Goal: Information Seeking & Learning: Learn about a topic

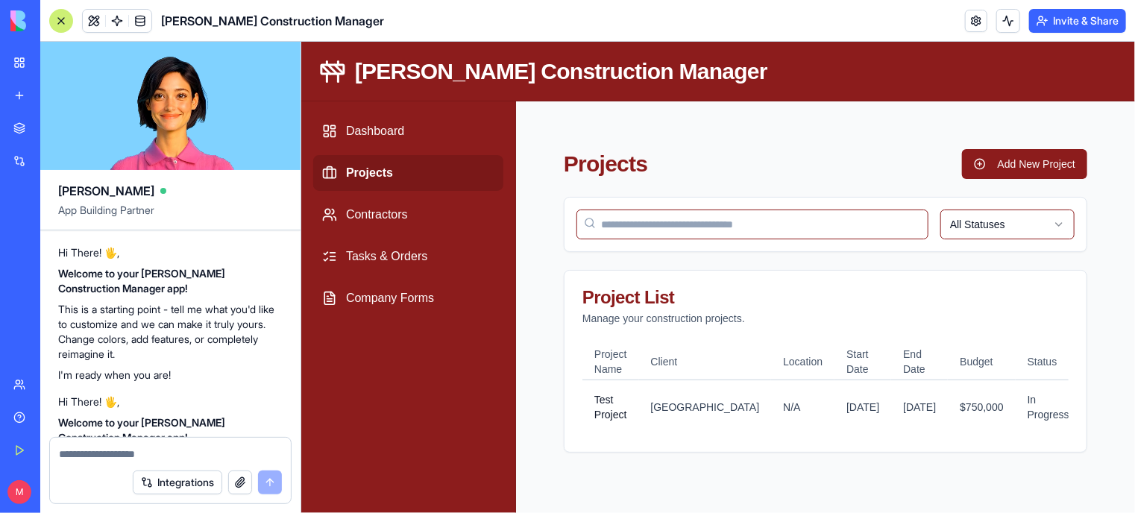
scroll to position [11047, 0]
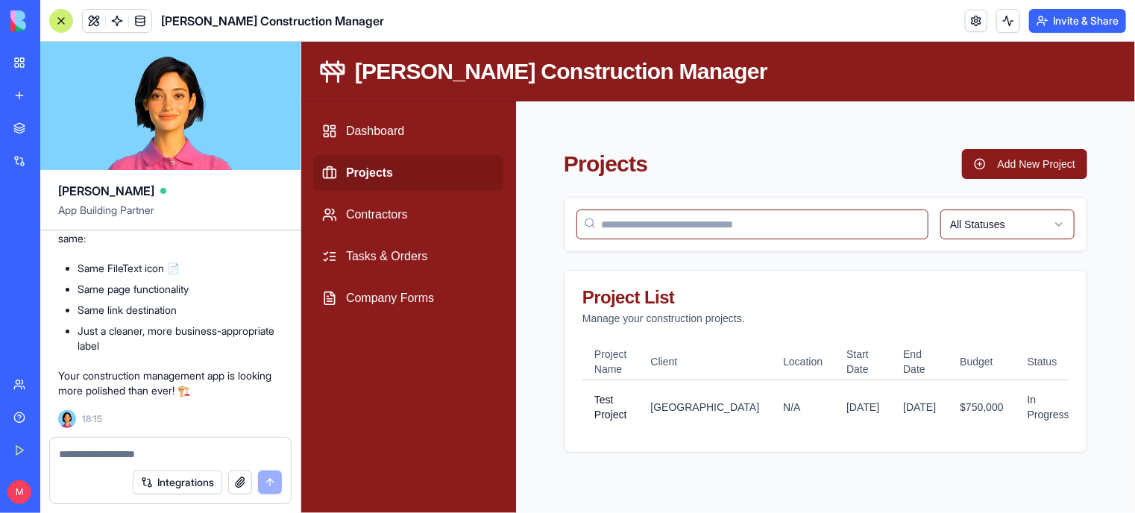
click at [31, 384] on link "Team" at bounding box center [34, 385] width 60 height 30
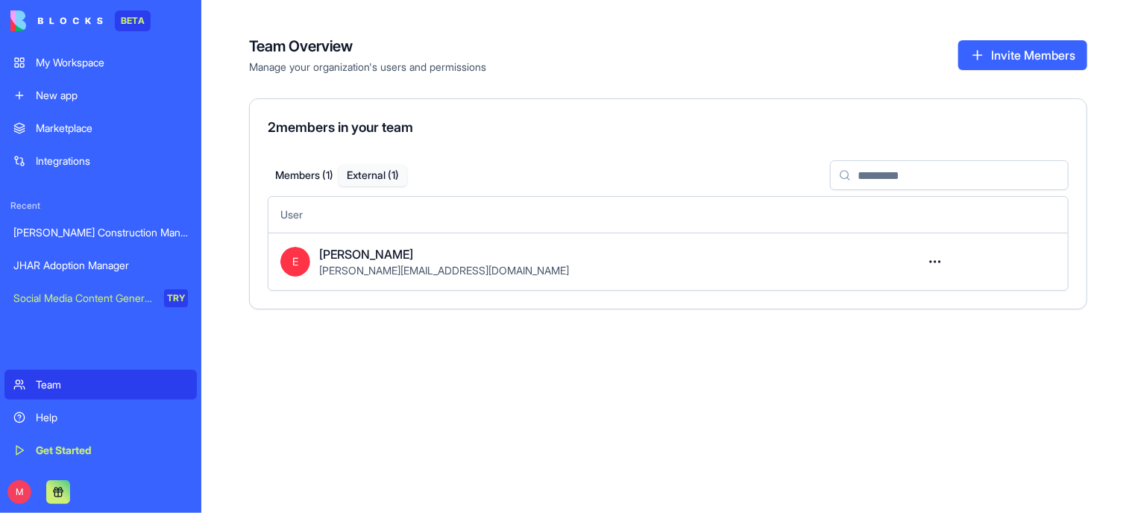
click at [376, 172] on button "External ( 1 )" at bounding box center [373, 176] width 69 height 22
click at [939, 256] on html "BETA My Workspace New app Marketplace Integrations Recent [PERSON_NAME] Constru…" at bounding box center [567, 256] width 1135 height 513
click at [920, 301] on div "Convert to member" at bounding box center [883, 295] width 122 height 24
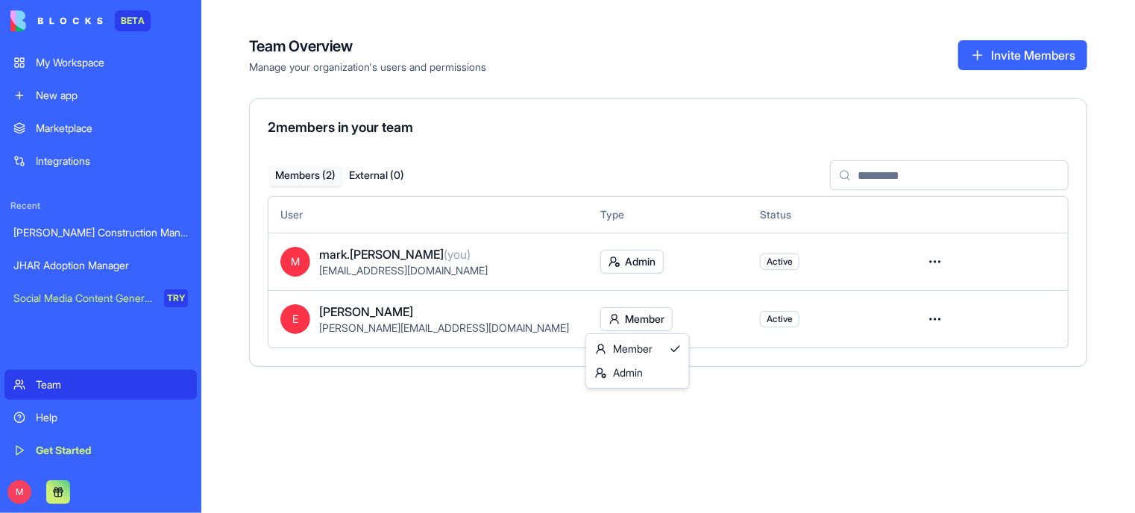
click at [653, 321] on html "BETA My Workspace New app Marketplace Integrations Recent [PERSON_NAME] Constru…" at bounding box center [567, 256] width 1135 height 513
click at [641, 368] on div "Admin" at bounding box center [637, 373] width 97 height 24
click at [932, 319] on html "BETA My Workspace New app Marketplace Integrations Recent [PERSON_NAME] Constru…" at bounding box center [567, 256] width 1135 height 513
click at [125, 229] on div "[PERSON_NAME] Construction Manager" at bounding box center [100, 232] width 175 height 15
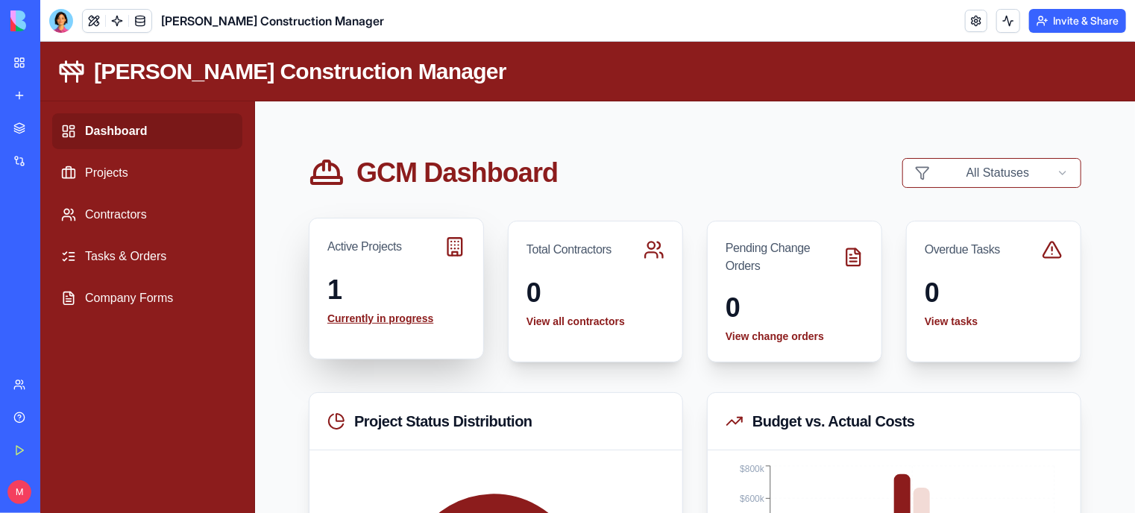
click at [400, 320] on link "Currently in progress" at bounding box center [396, 317] width 138 height 15
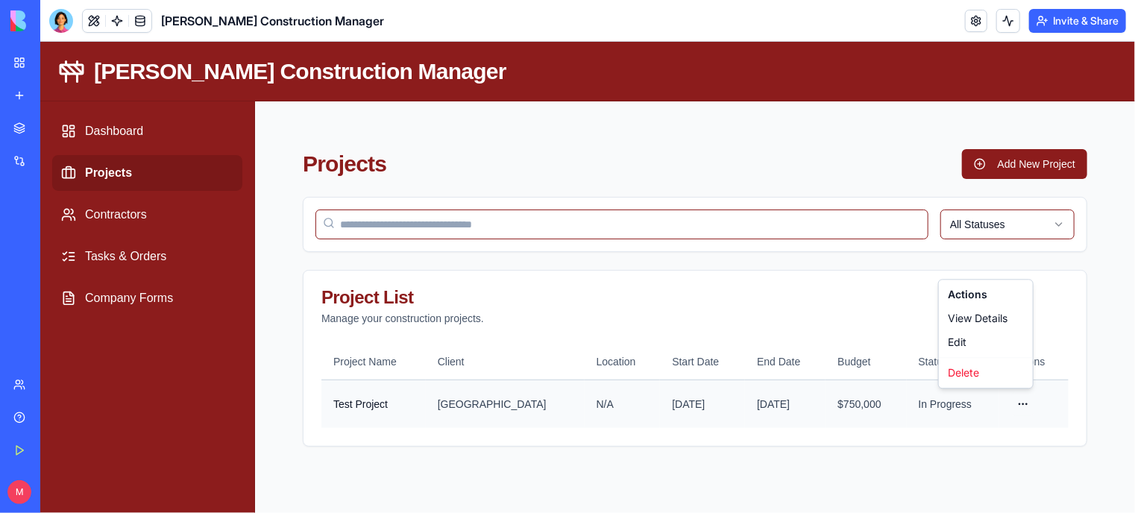
click at [1016, 405] on html "Gladen Construction Manager Dashboard Projects Contractors Tasks & Orders Compa…" at bounding box center [587, 276] width 1095 height 471
click at [985, 318] on div "View Details" at bounding box center [985, 318] width 88 height 24
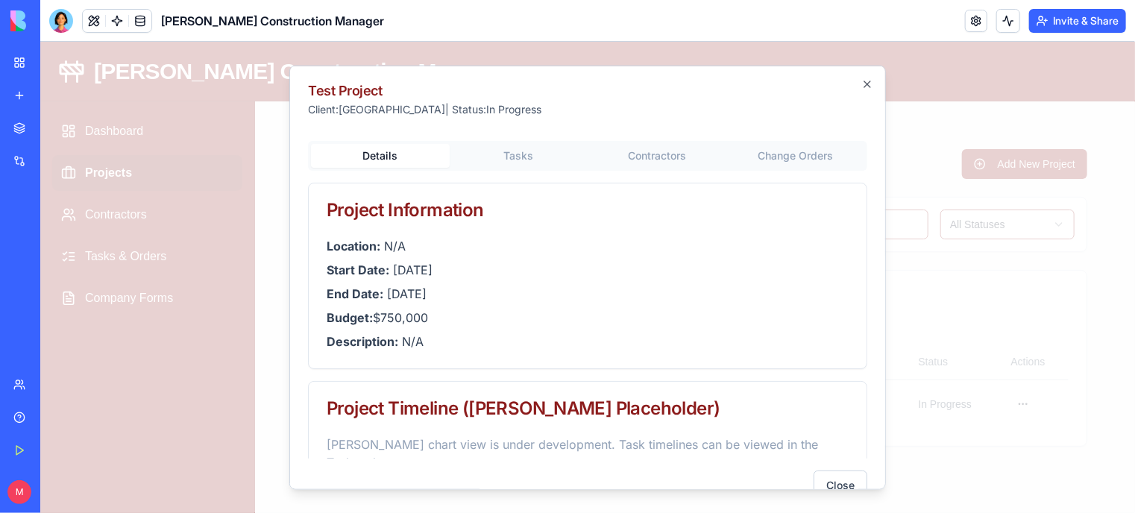
click at [641, 128] on div "Test Project Client: Itasca County | Status: In Progress Details Tasks Contract…" at bounding box center [587, 277] width 597 height 424
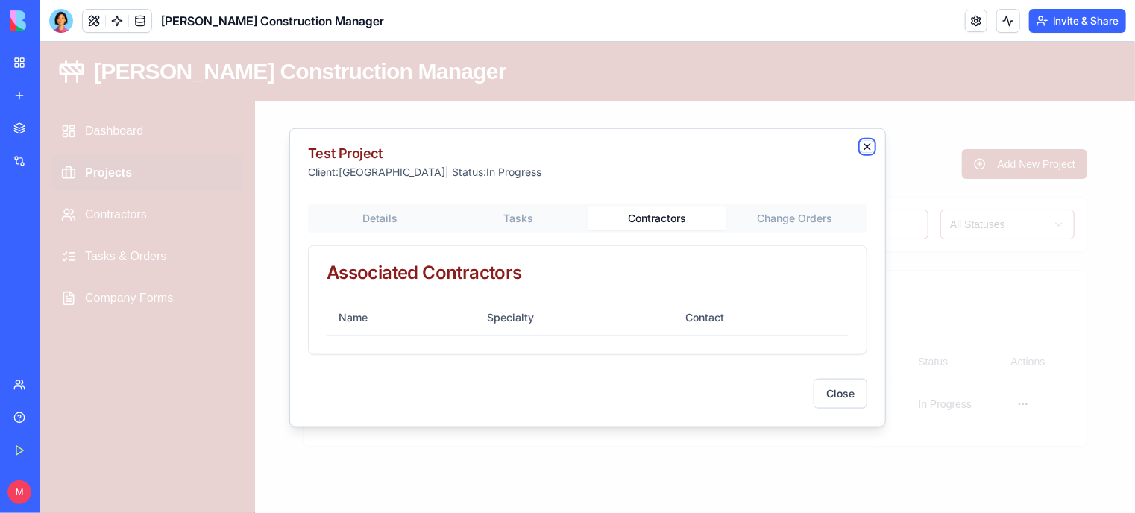
click at [868, 145] on icon "button" at bounding box center [867, 146] width 6 height 6
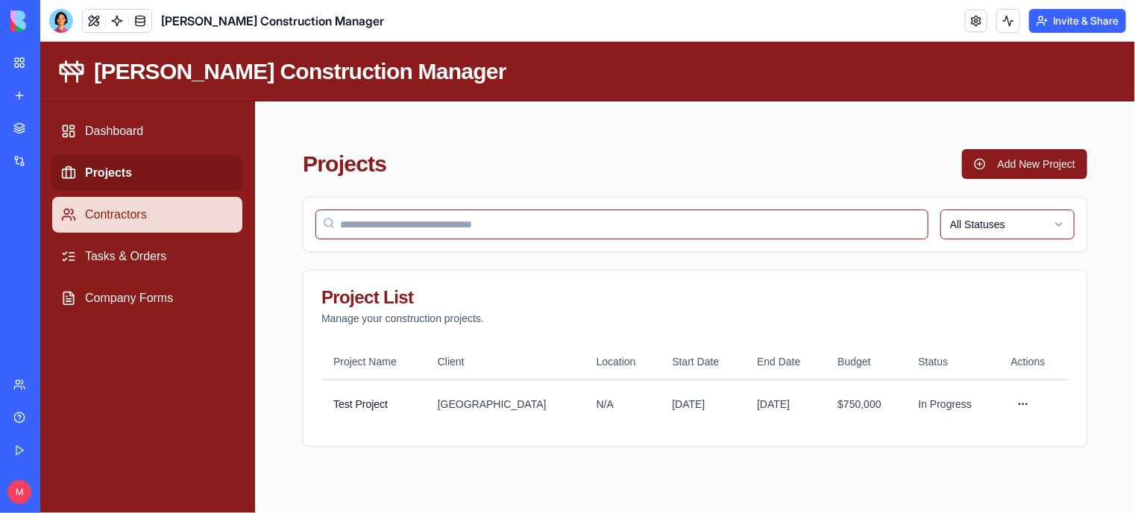
click at [128, 225] on link "Contractors" at bounding box center [146, 214] width 190 height 36
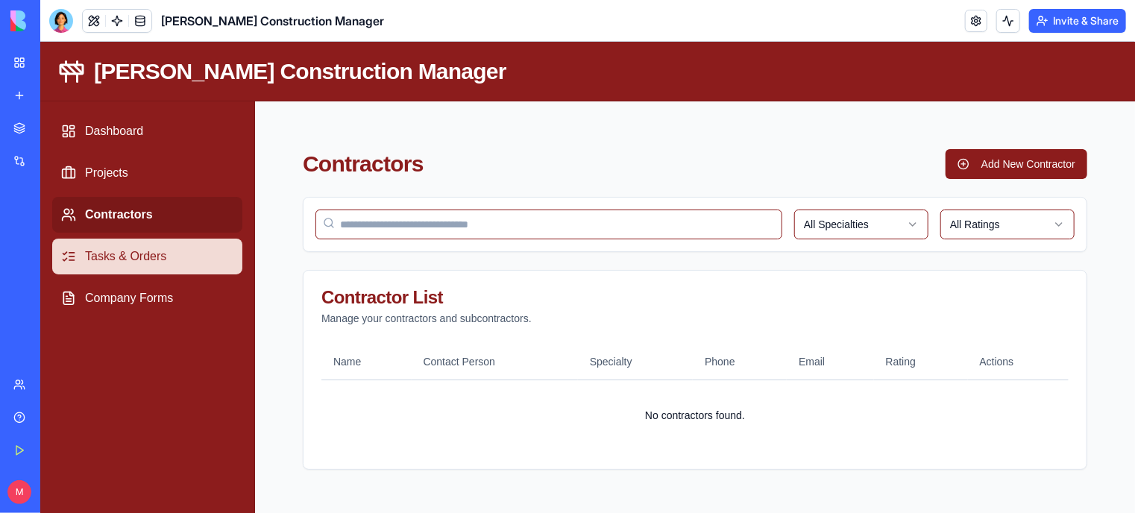
click at [131, 259] on link "Tasks & Orders" at bounding box center [146, 256] width 190 height 36
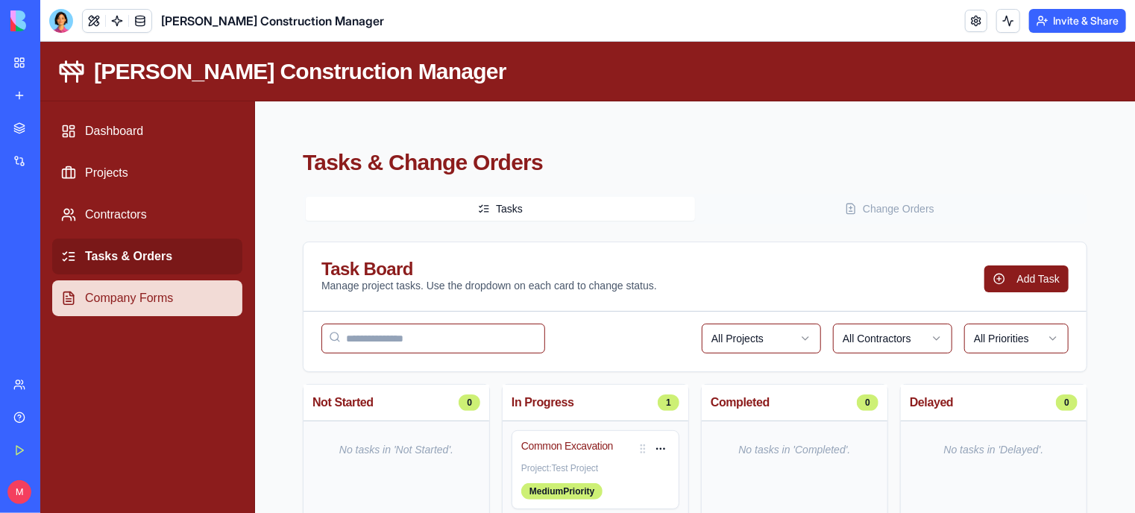
click at [131, 306] on link "Company Forms" at bounding box center [146, 298] width 190 height 36
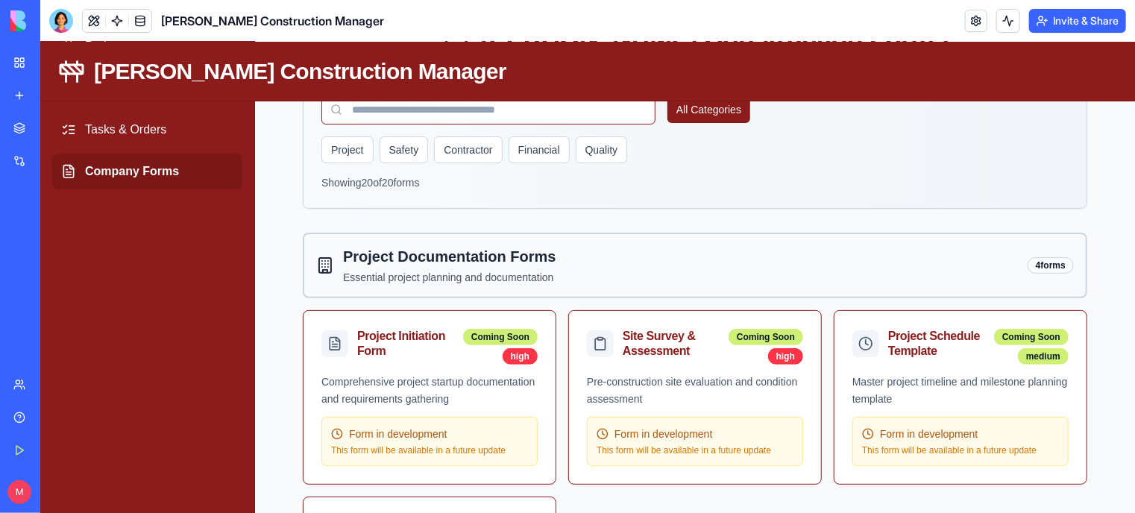
scroll to position [125, 0]
click at [399, 142] on button "Safety" at bounding box center [403, 150] width 49 height 27
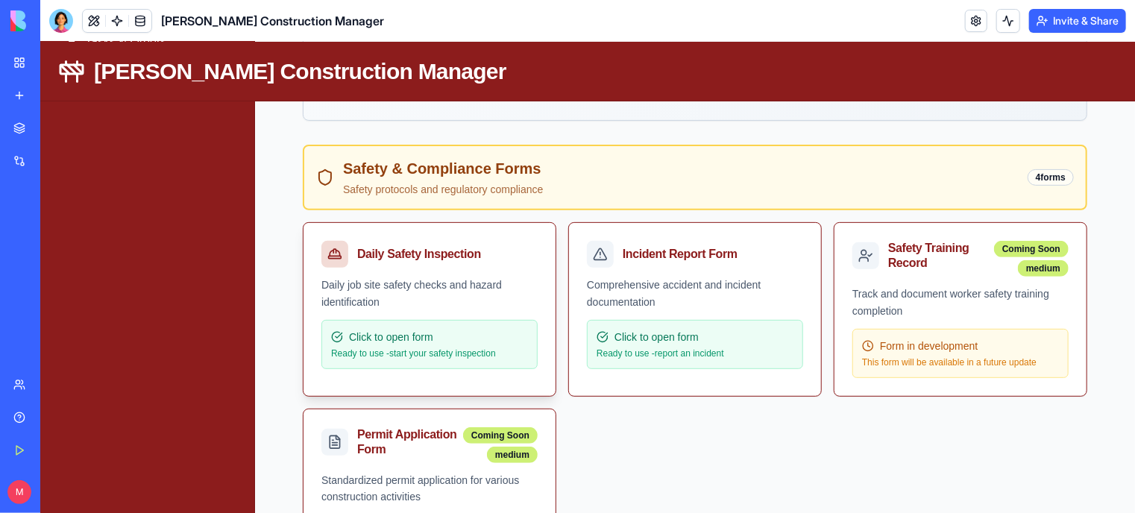
scroll to position [215, 0]
click at [439, 348] on p "Ready to use - start your safety inspection" at bounding box center [428, 353] width 197 height 12
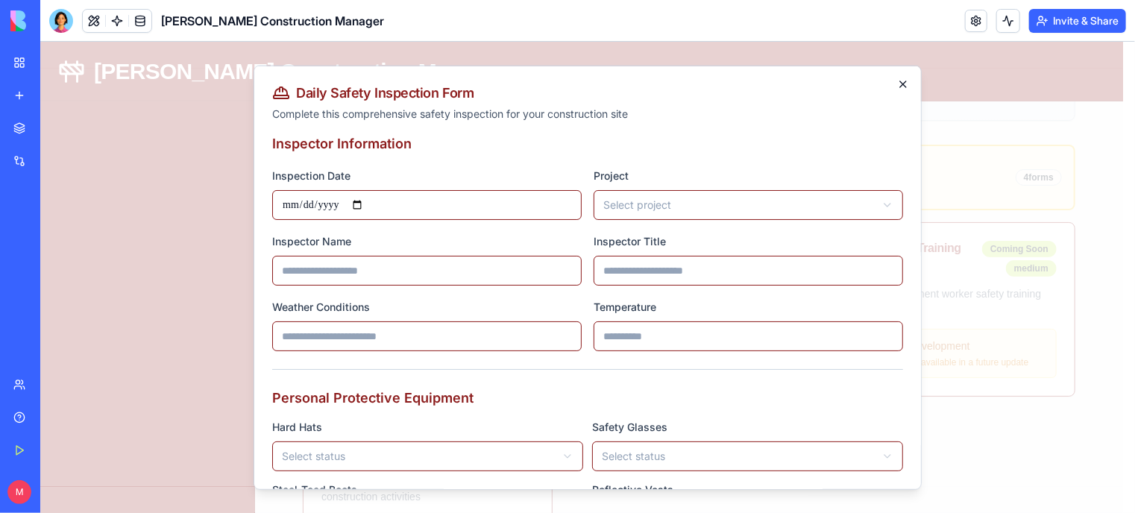
click at [900, 81] on icon "button" at bounding box center [903, 84] width 6 height 6
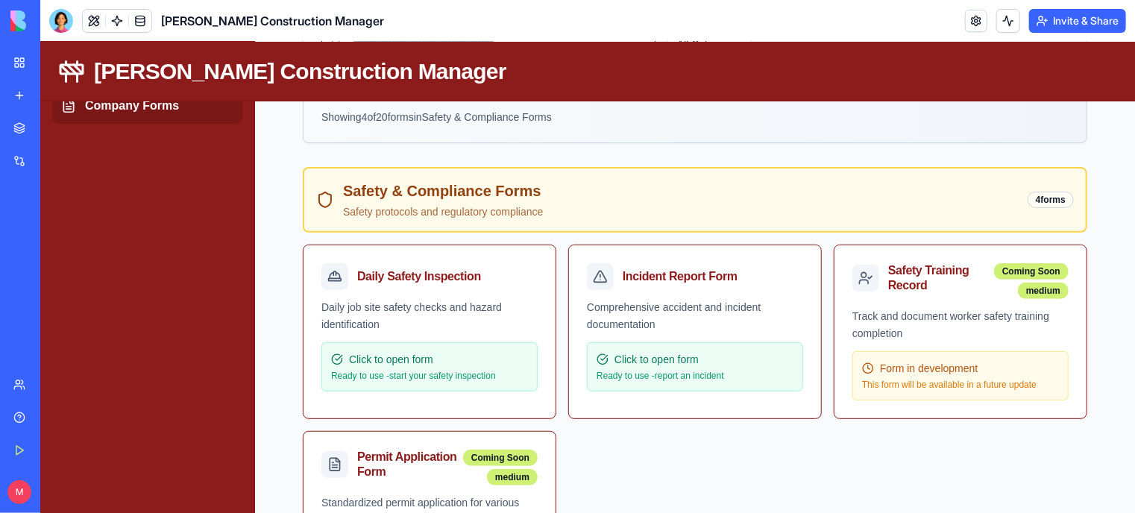
scroll to position [190, 0]
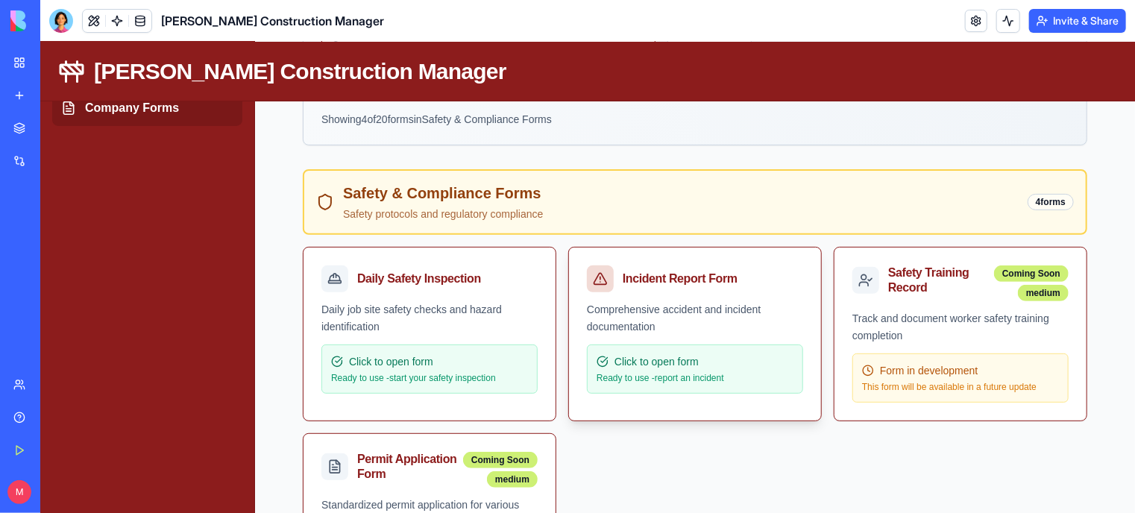
click at [668, 354] on span "Click to open form" at bounding box center [656, 361] width 84 height 15
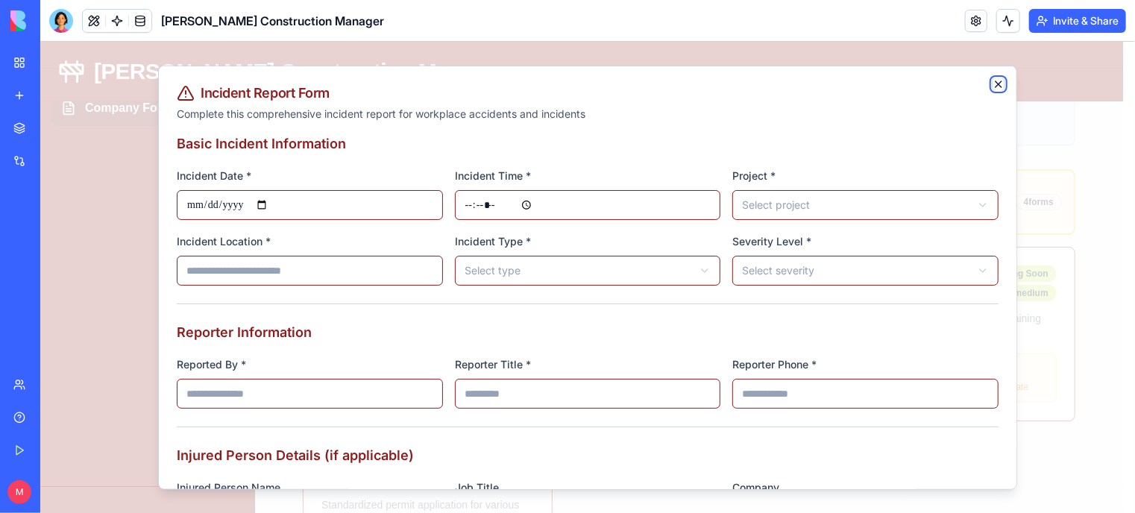
click at [992, 83] on icon "button" at bounding box center [998, 84] width 12 height 12
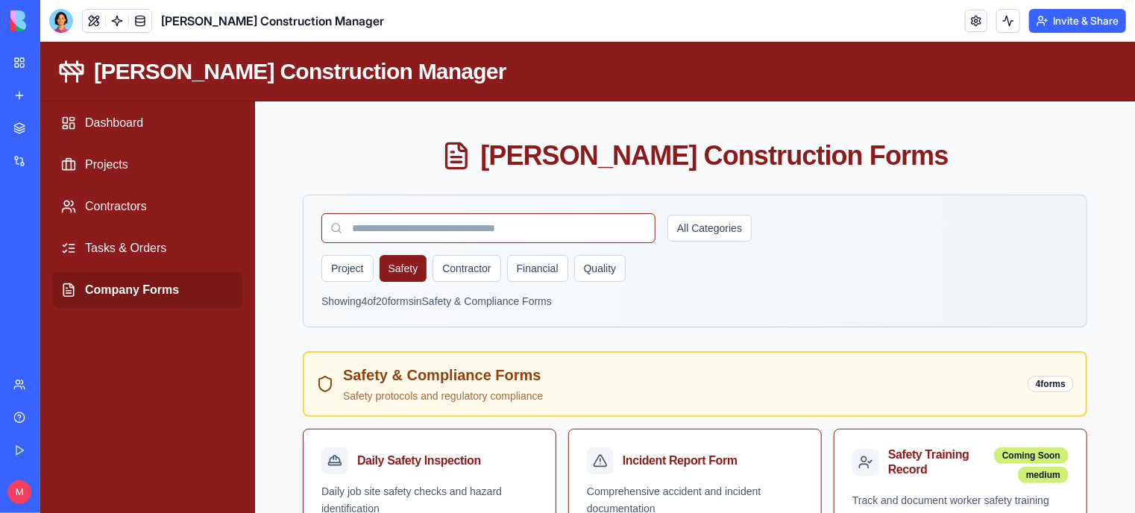
scroll to position [0, 0]
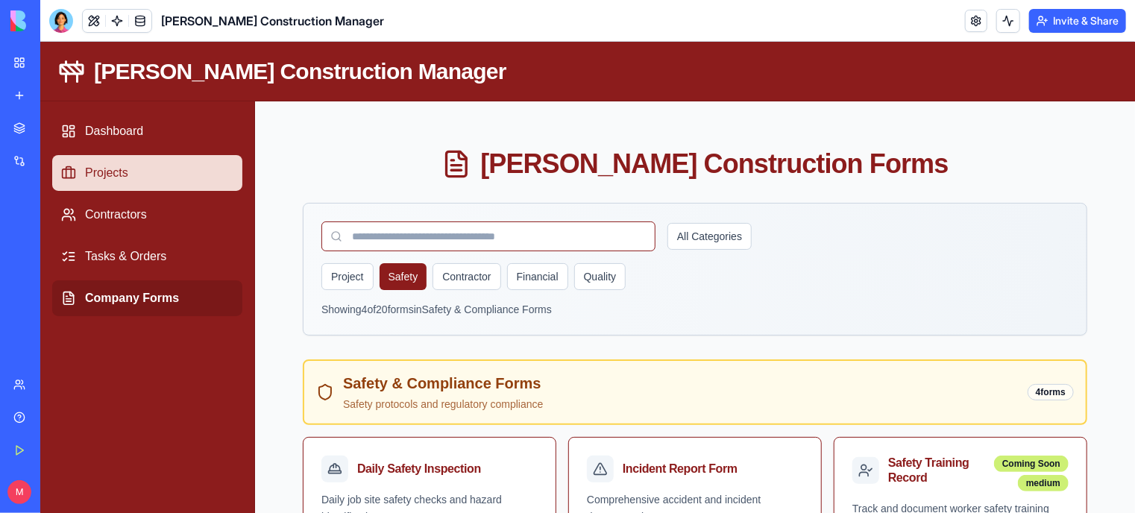
click at [108, 173] on link "Projects" at bounding box center [146, 172] width 190 height 36
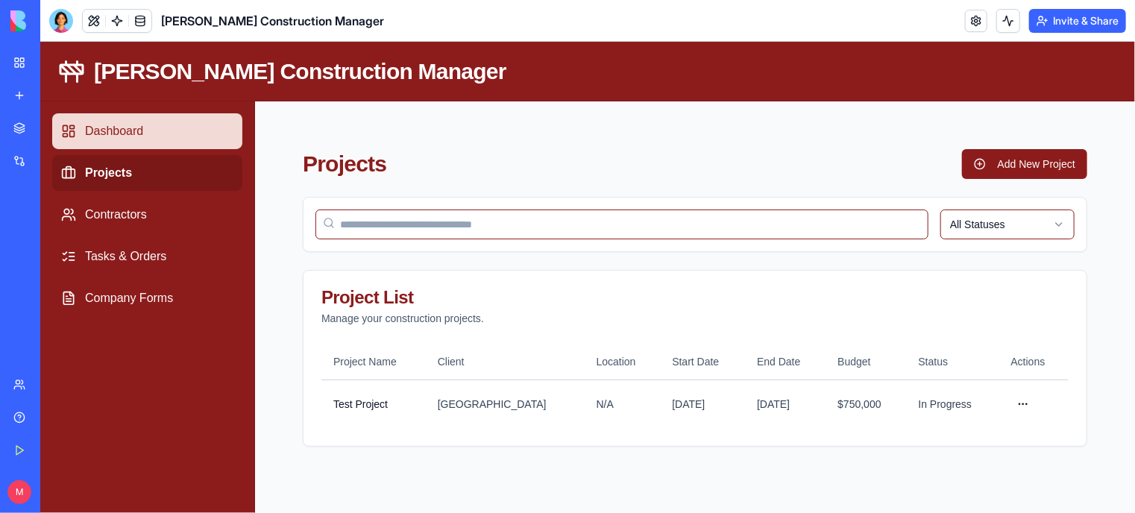
click at [111, 135] on link "Dashboard" at bounding box center [146, 131] width 190 height 36
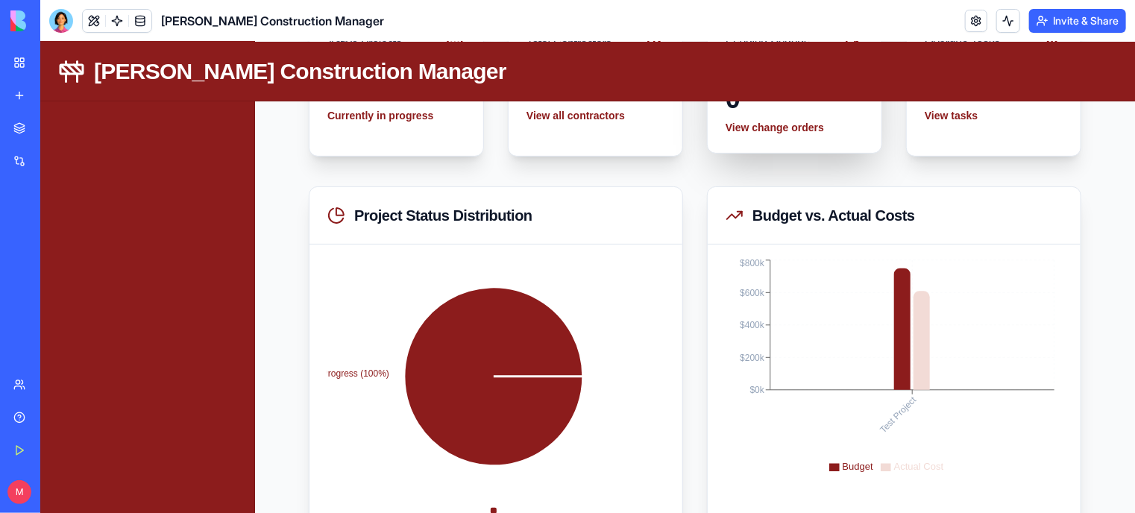
scroll to position [219, 0]
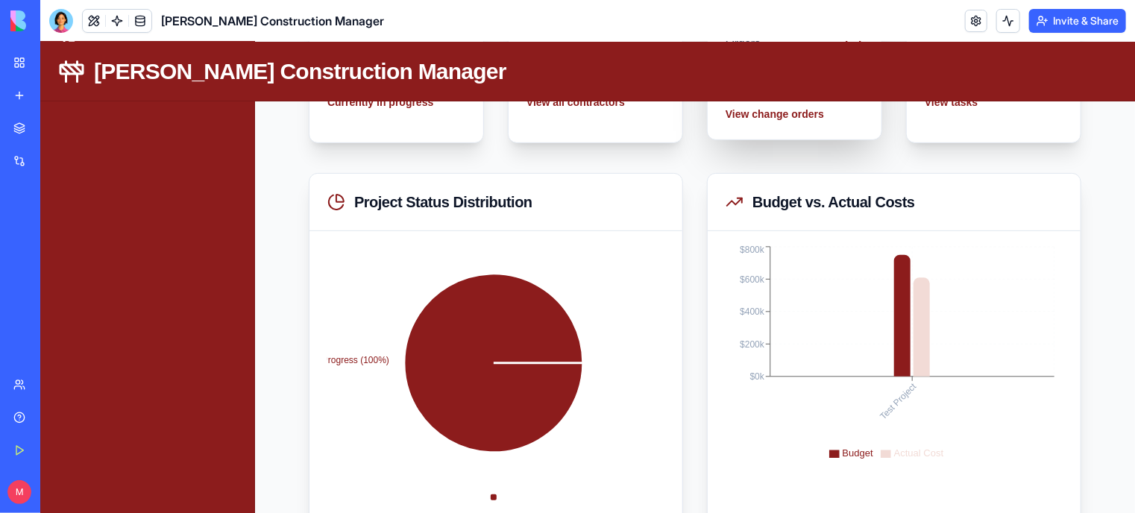
click at [818, 234] on div "Test Project $0k $200k $400k $600k $800k Budget Actual Cost" at bounding box center [893, 375] width 373 height 291
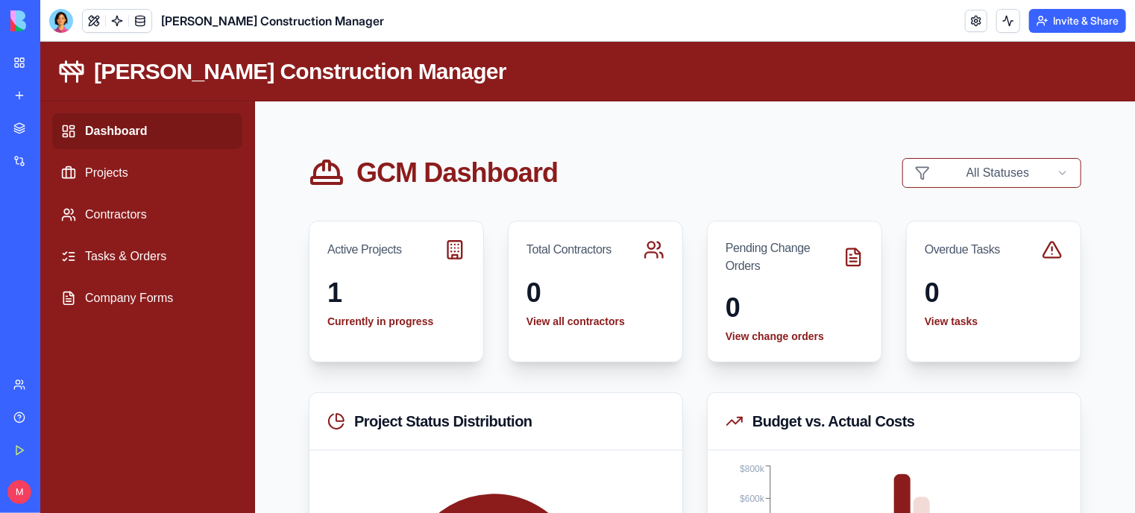
click at [138, 127] on link "Dashboard" at bounding box center [146, 131] width 190 height 36
click at [90, 14] on button at bounding box center [94, 21] width 22 height 22
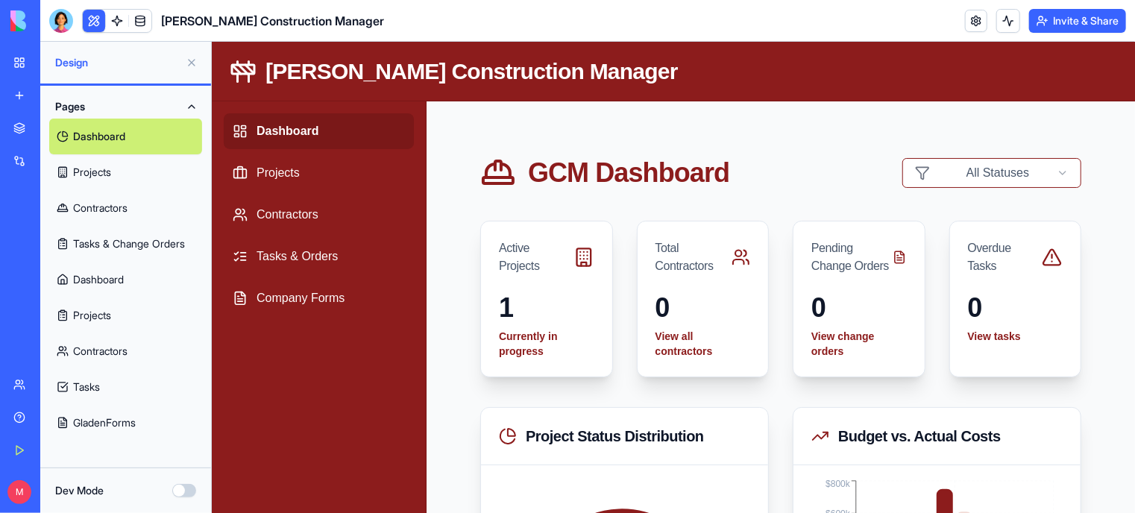
click at [106, 170] on link "Projects" at bounding box center [125, 172] width 153 height 36
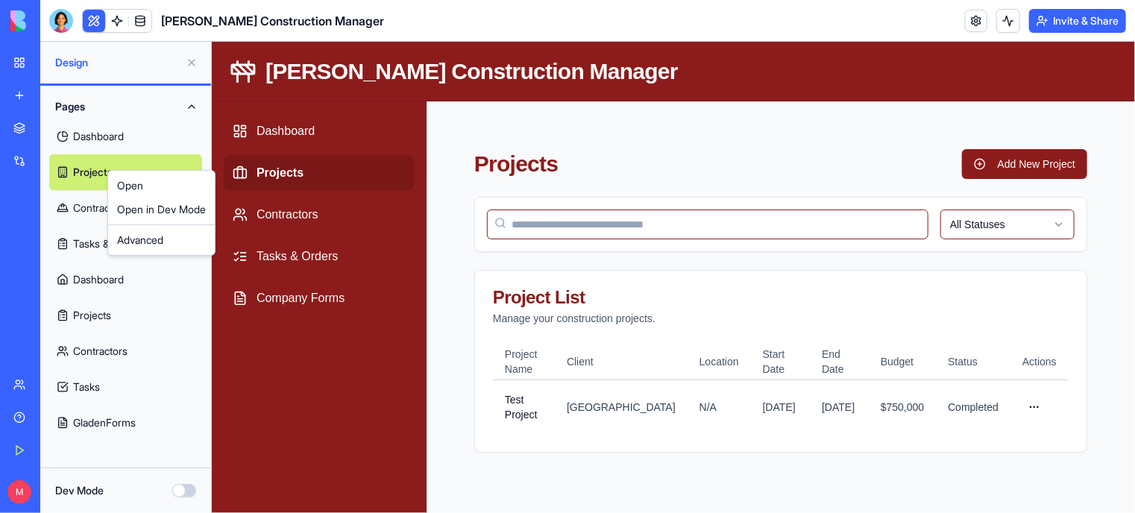
click at [54, 18] on html "BETA My Workspace New app Marketplace Integrations Recent Gladen Construction M…" at bounding box center [567, 256] width 1135 height 513
click at [96, 22] on button at bounding box center [94, 21] width 22 height 22
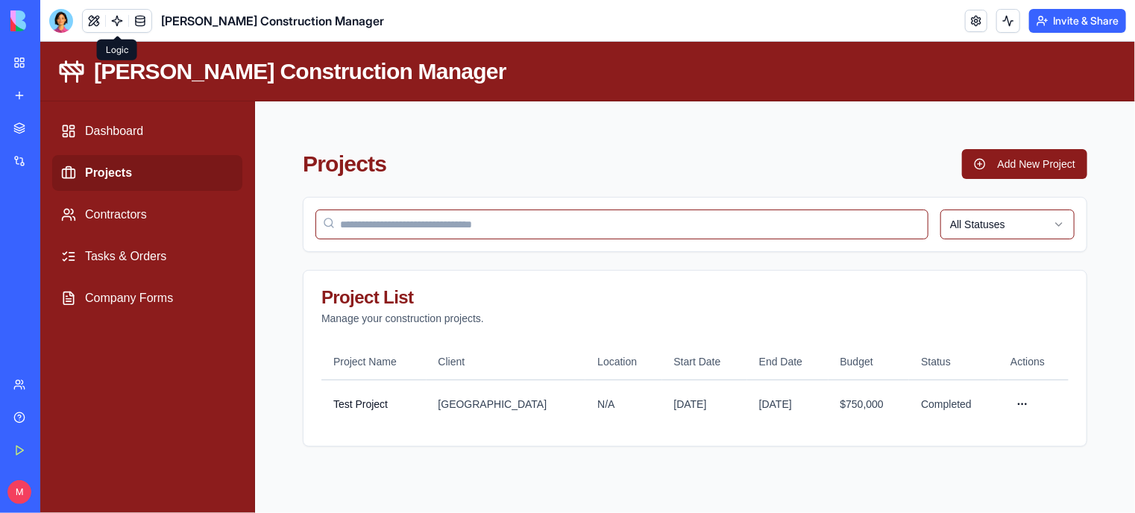
click at [113, 22] on link at bounding box center [117, 21] width 22 height 22
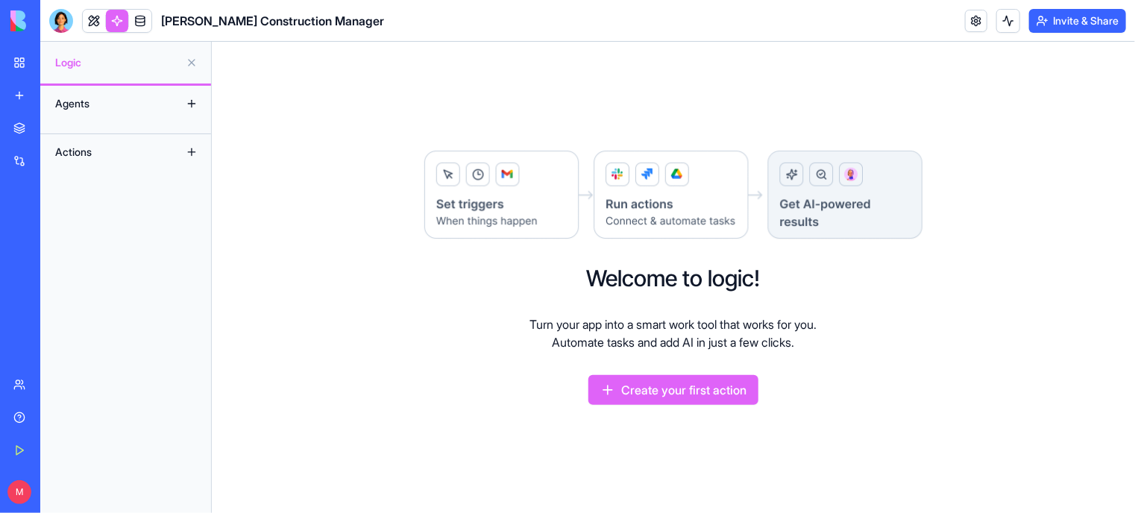
click at [192, 104] on button at bounding box center [192, 104] width 24 height 24
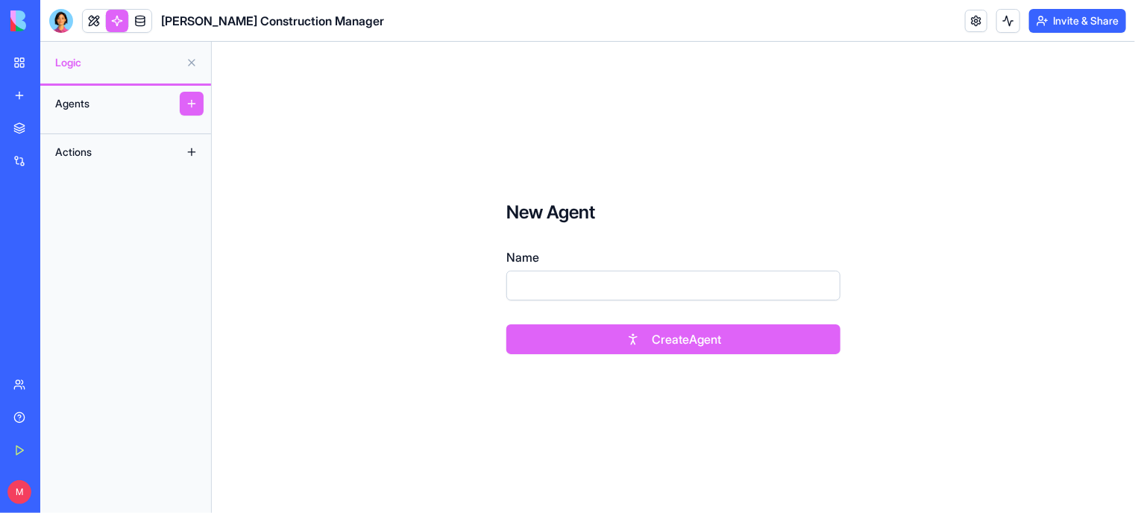
click at [191, 153] on button at bounding box center [192, 152] width 24 height 24
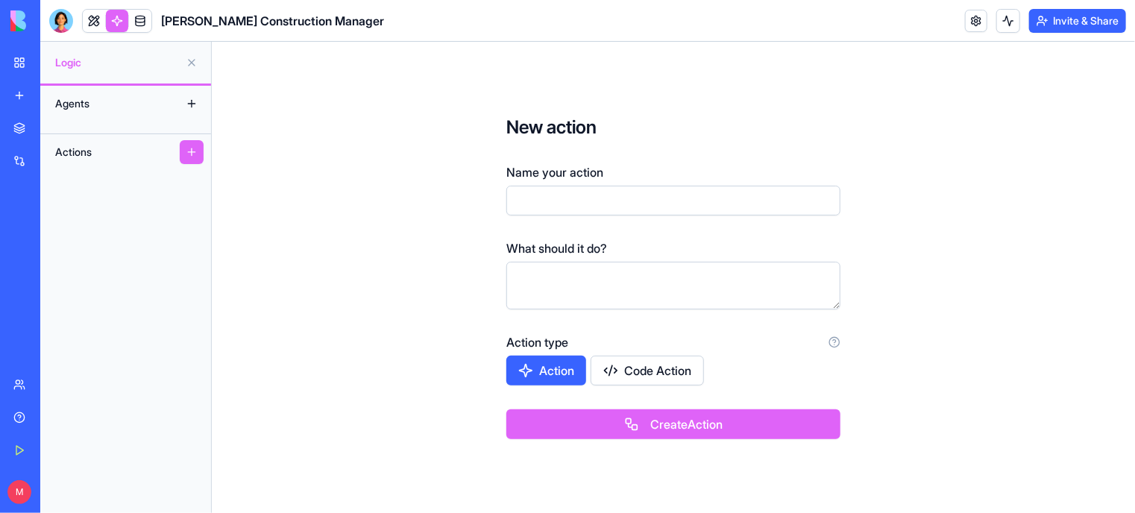
click at [195, 60] on button at bounding box center [192, 63] width 24 height 24
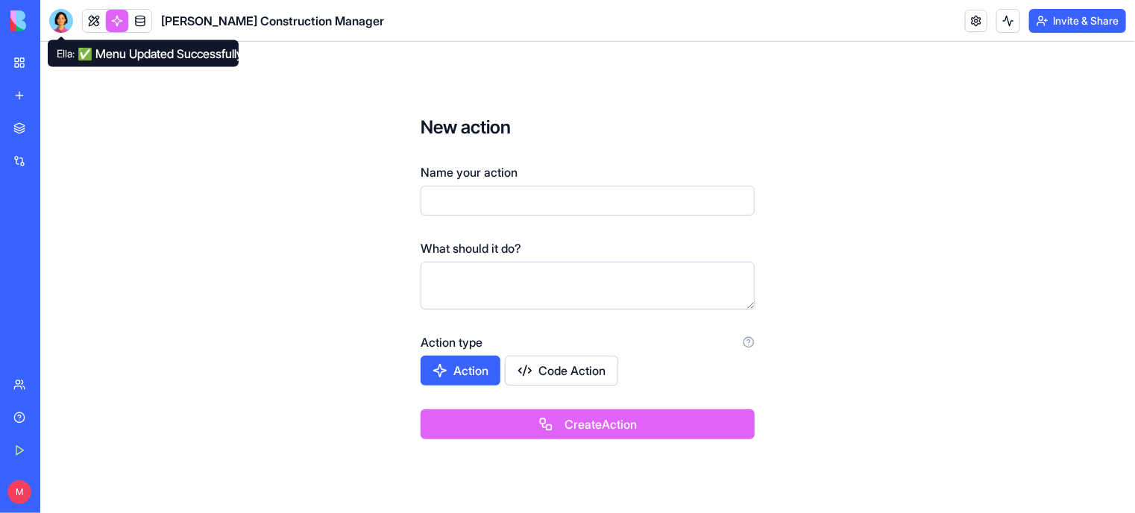
click at [60, 17] on div at bounding box center [61, 21] width 24 height 24
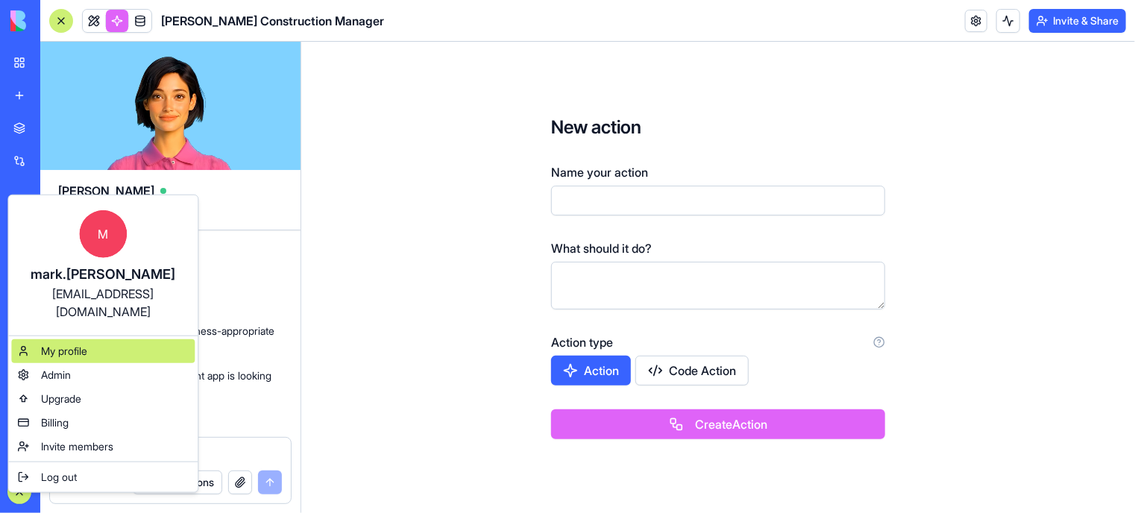
click at [75, 344] on span "My profile" at bounding box center [64, 351] width 46 height 15
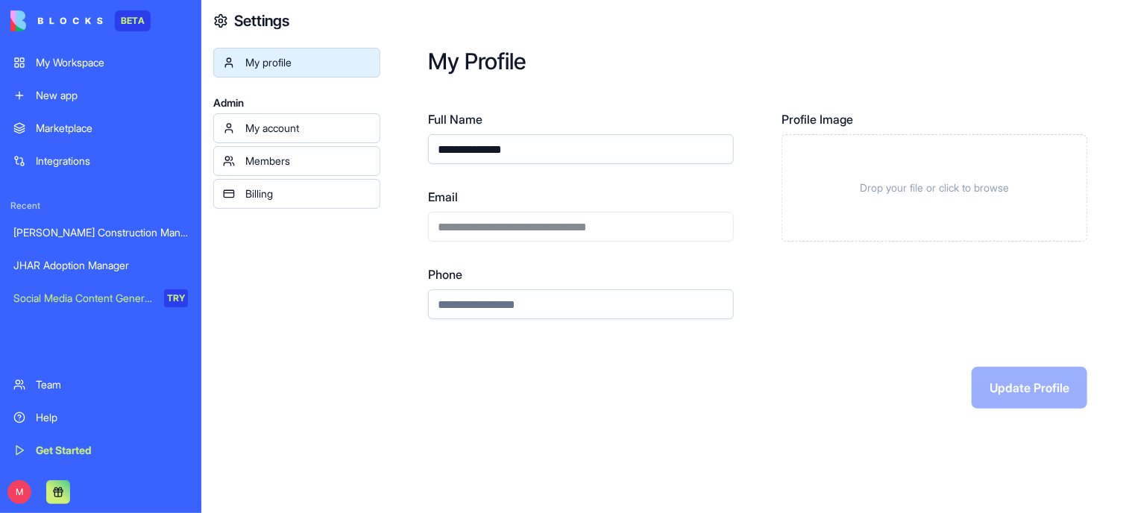
click at [307, 194] on div "Billing" at bounding box center [307, 193] width 125 height 15
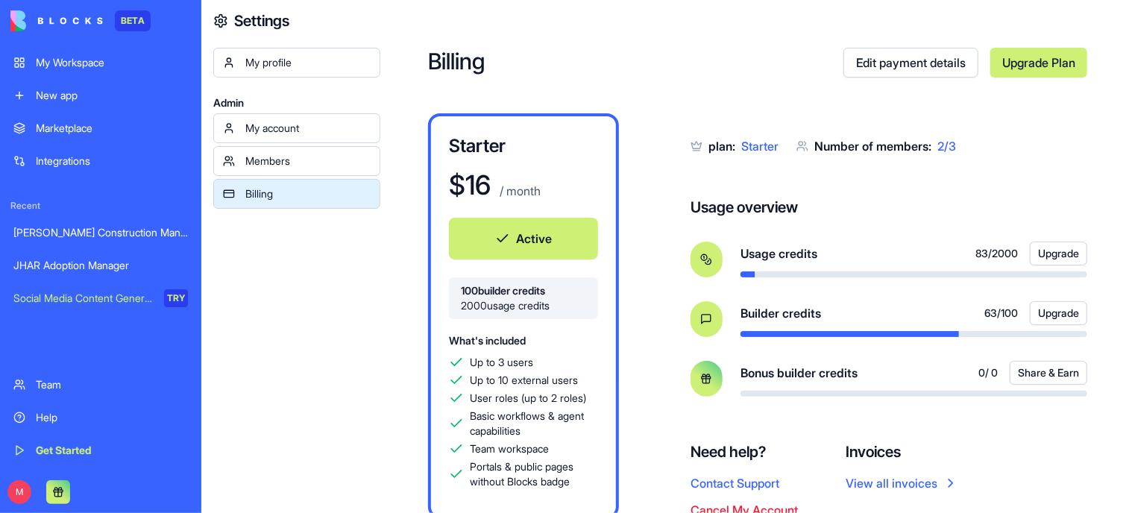
click at [289, 168] on div "Members" at bounding box center [307, 161] width 125 height 15
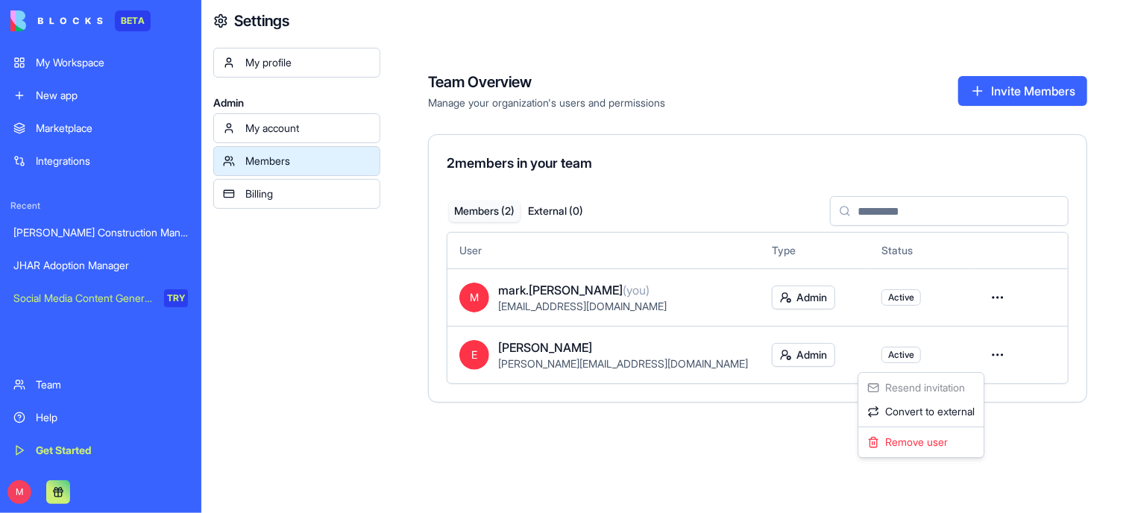
click at [977, 359] on html "BETA My Workspace New app Marketplace Integrations Recent Gladen Construction M…" at bounding box center [567, 256] width 1135 height 513
click at [1027, 480] on html "BETA My Workspace New app Marketplace Integrations Recent Gladen Construction M…" at bounding box center [567, 256] width 1135 height 513
click at [281, 131] on div "My account" at bounding box center [307, 128] width 125 height 15
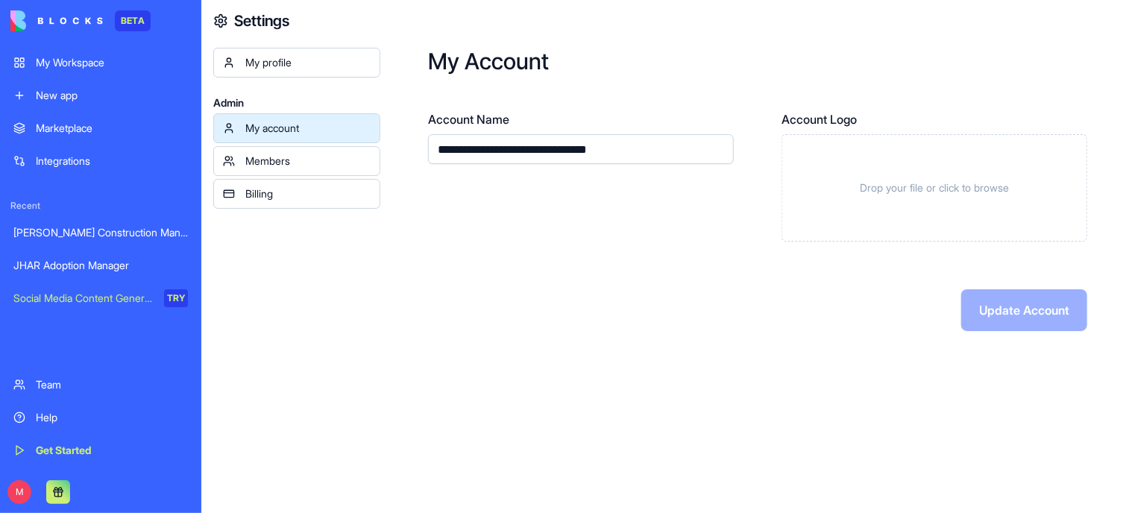
click at [283, 68] on div "My profile" at bounding box center [307, 62] width 125 height 15
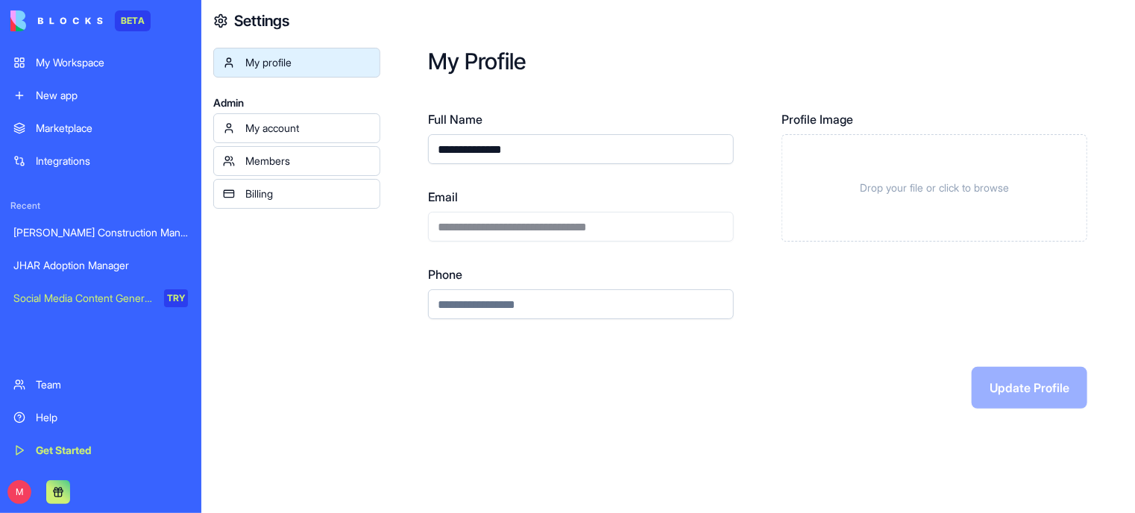
click at [81, 239] on div "[PERSON_NAME] Construction Manager" at bounding box center [100, 232] width 175 height 15
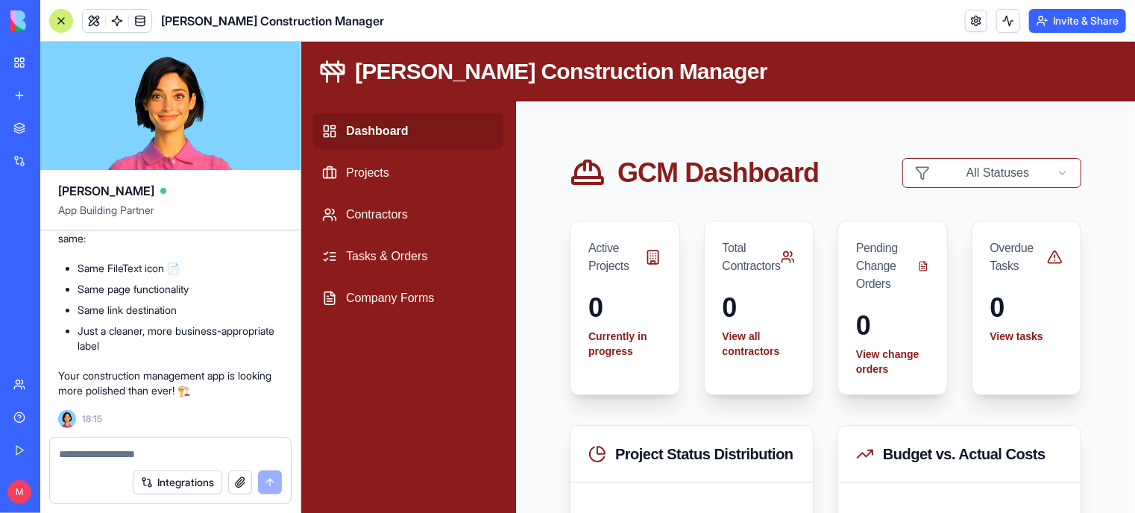
click at [48, 419] on div "Help" at bounding box center [45, 417] width 19 height 15
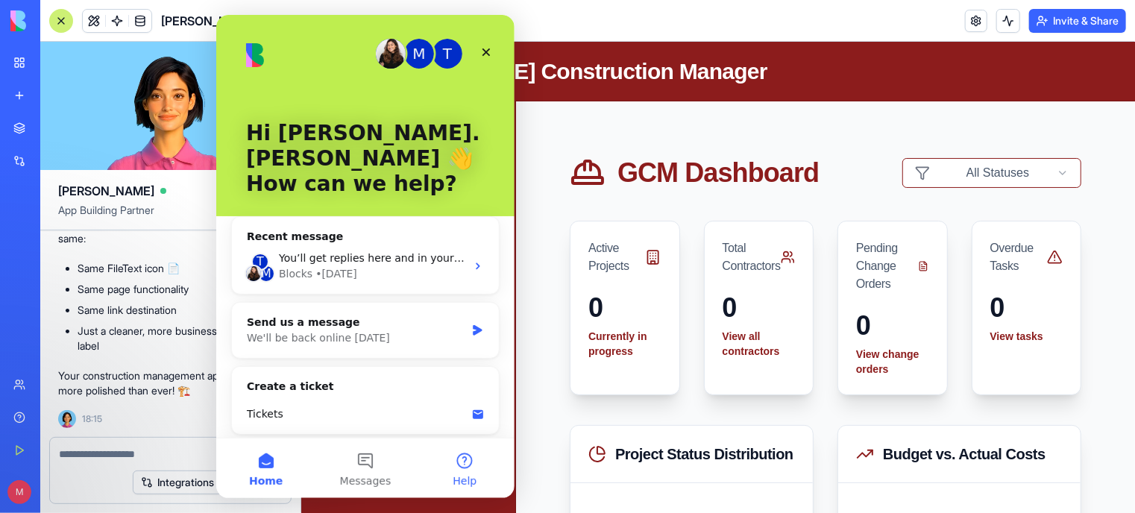
click at [469, 460] on button "Help" at bounding box center [464, 469] width 99 height 60
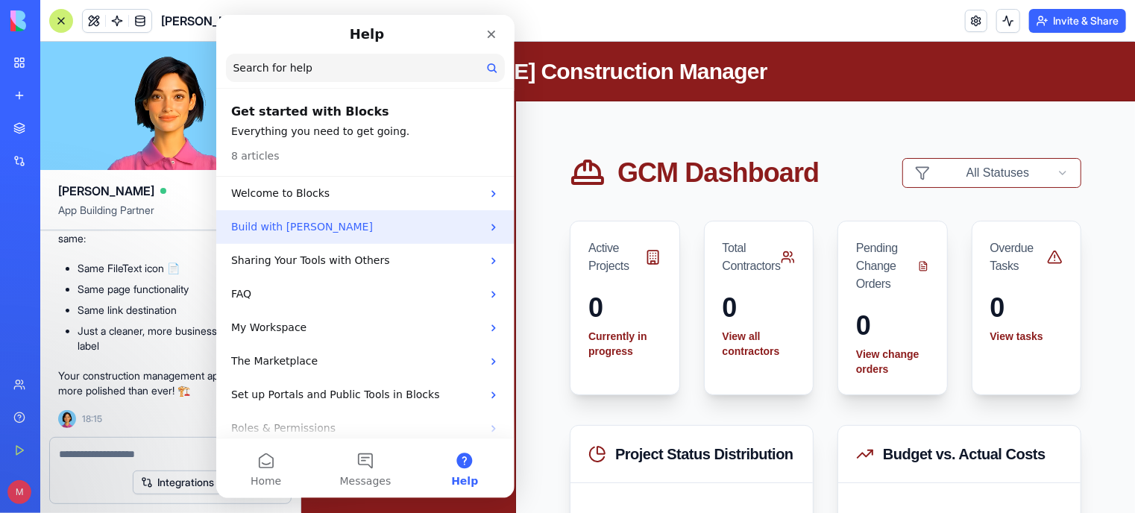
click at [342, 232] on p "Build with [PERSON_NAME]" at bounding box center [355, 227] width 251 height 16
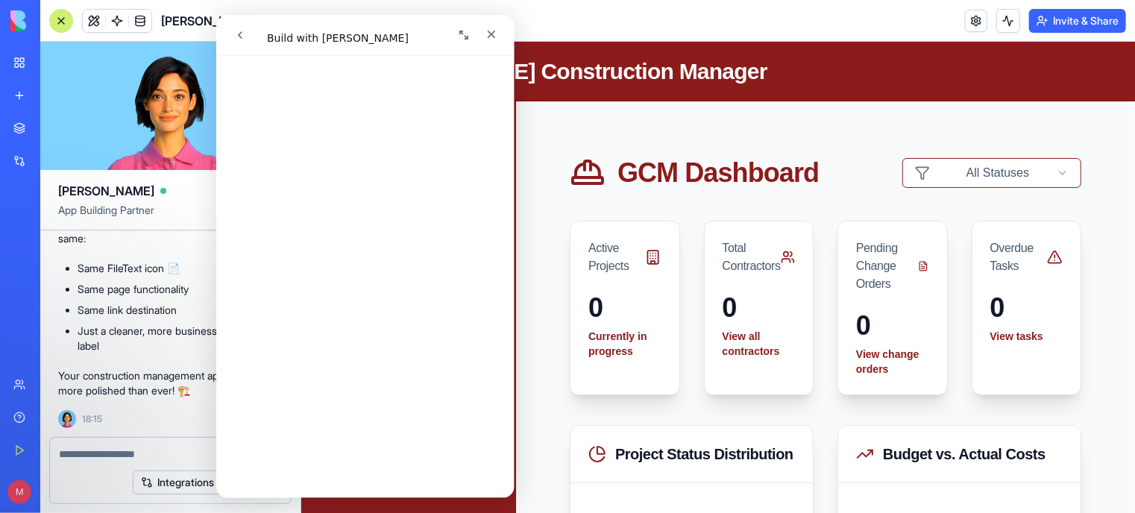
scroll to position [2611, 0]
click at [151, 444] on div at bounding box center [170, 450] width 241 height 24
click at [123, 462] on div "Integrations" at bounding box center [170, 483] width 241 height 42
click at [486, 32] on icon "Close" at bounding box center [491, 34] width 12 height 12
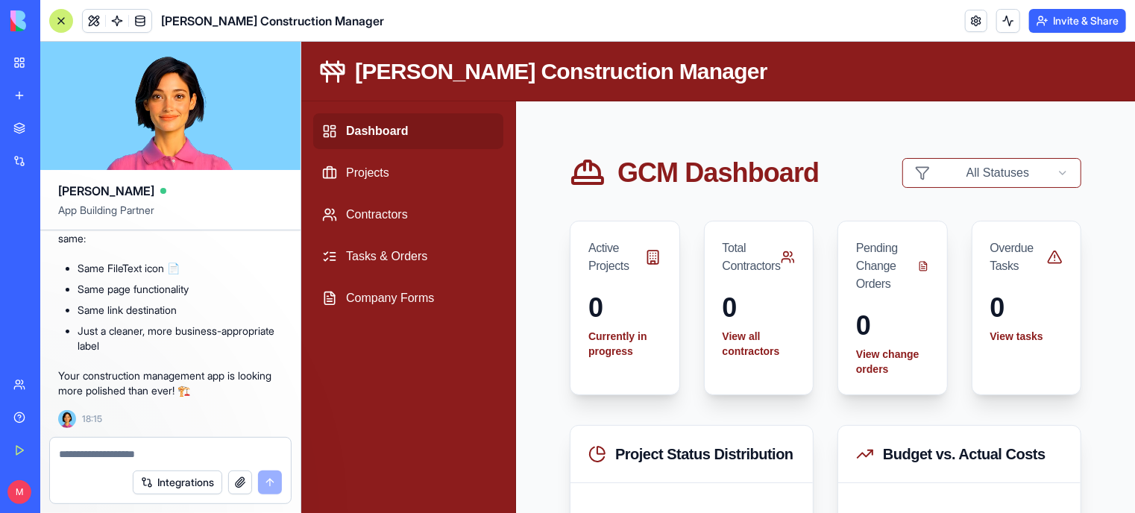
scroll to position [0, 0]
click at [55, 446] on div "Get Started" at bounding box center [45, 450] width 19 height 15
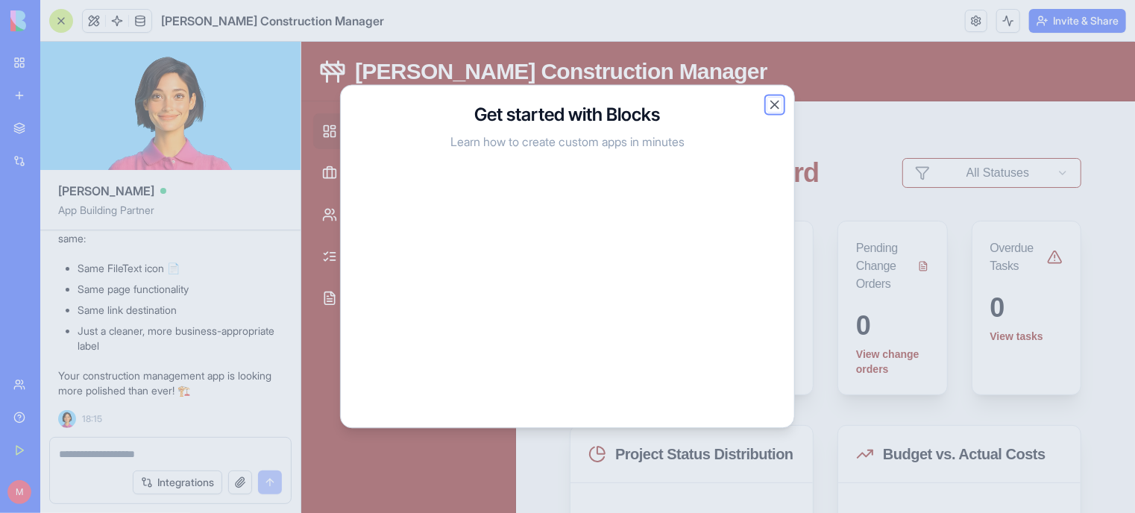
click at [773, 103] on button "Close" at bounding box center [775, 105] width 15 height 15
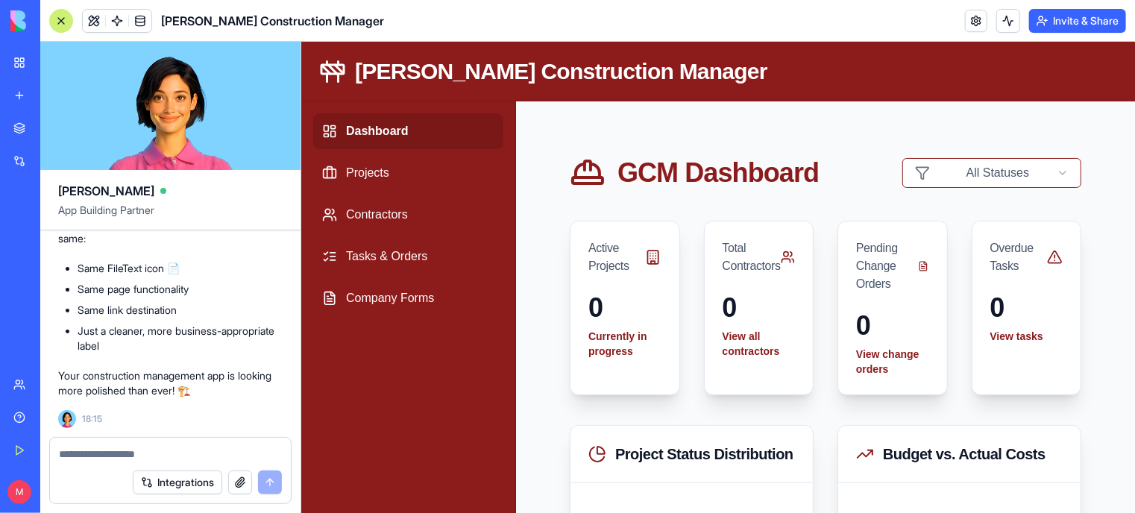
click at [66, 24] on div at bounding box center [61, 21] width 24 height 24
